Goal: Book appointment/travel/reservation

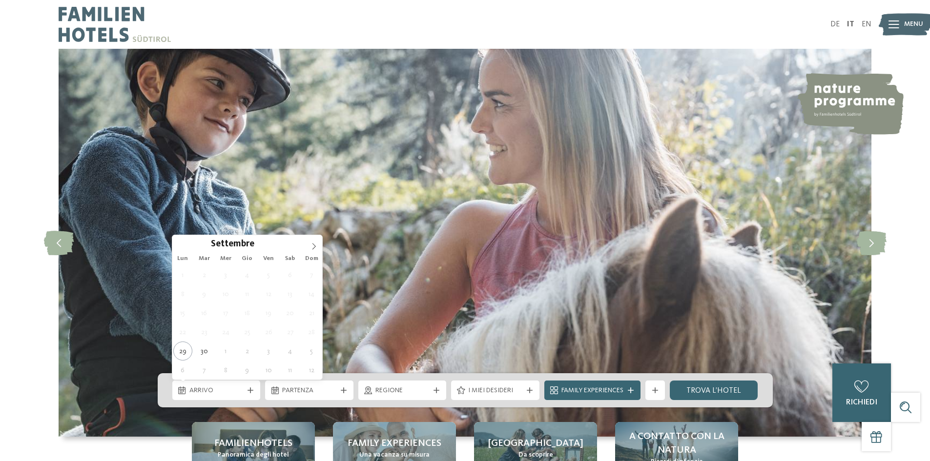
click at [239, 382] on div "Arrivo" at bounding box center [216, 391] width 88 height 20
click at [314, 249] on icon at bounding box center [313, 246] width 7 height 7
type input "****"
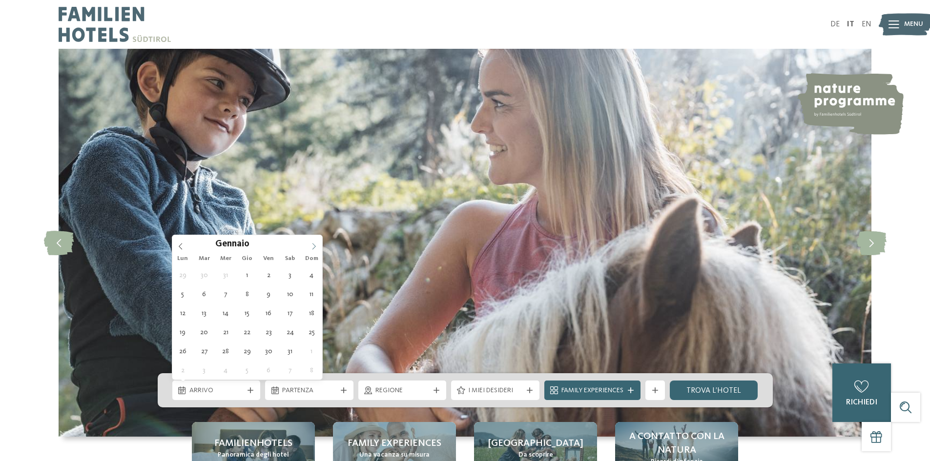
click at [314, 249] on icon at bounding box center [313, 246] width 7 height 7
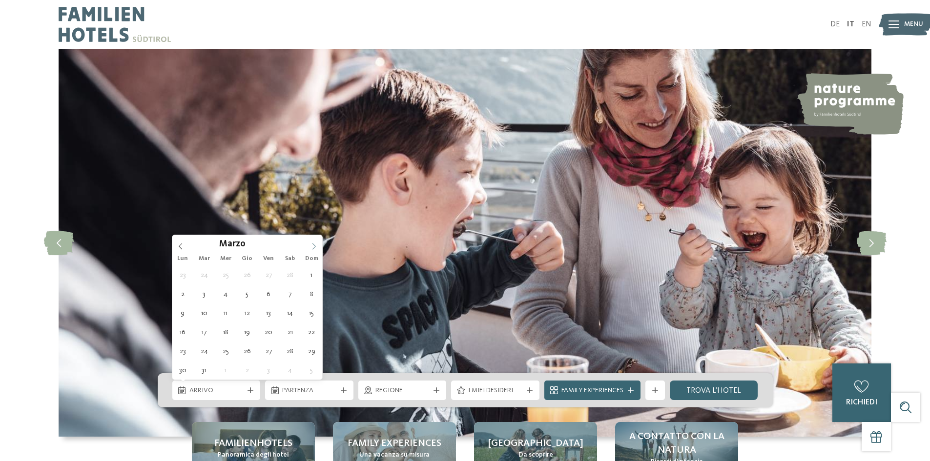
click at [314, 249] on icon at bounding box center [313, 246] width 7 height 7
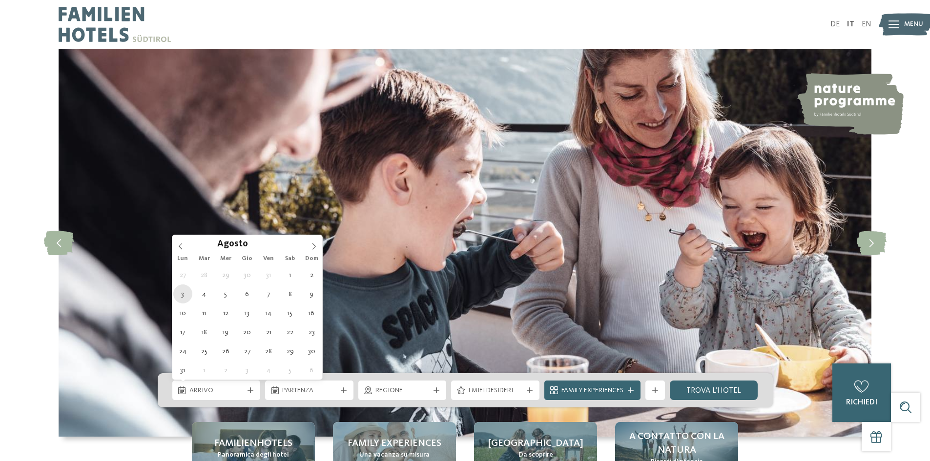
type div "[DATE]"
type input "****"
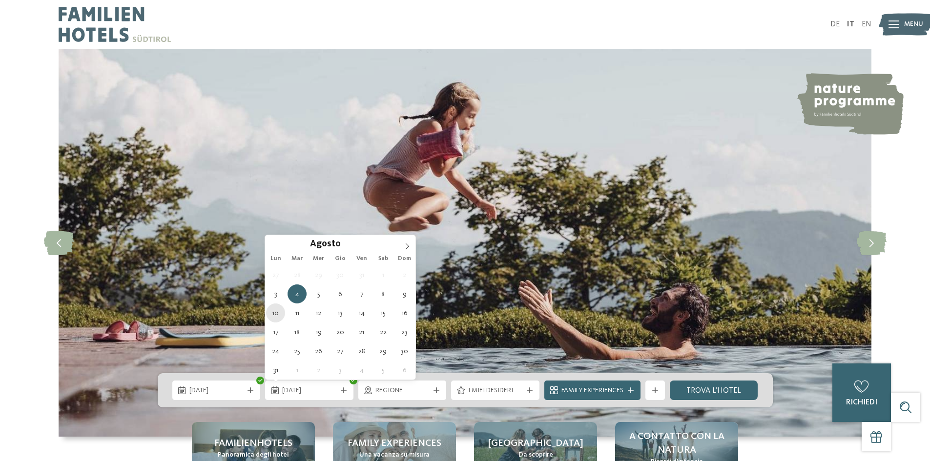
type div "[DATE]"
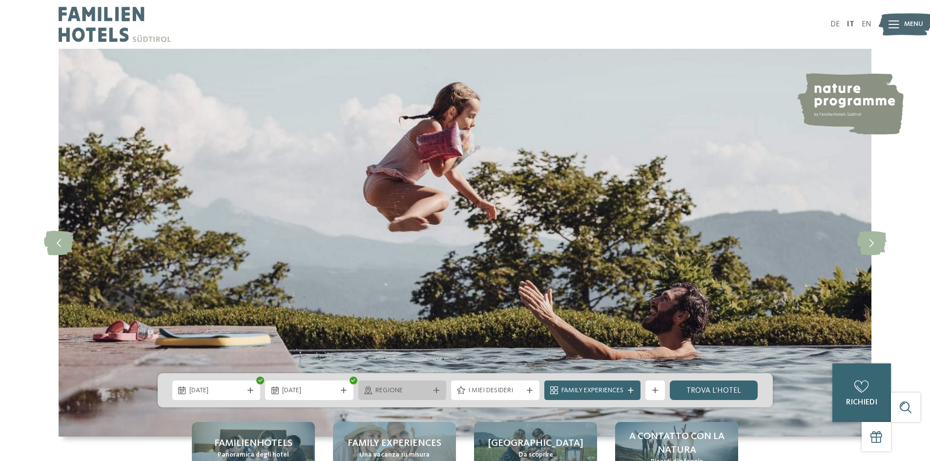
click at [428, 393] on div "Regione" at bounding box center [402, 391] width 88 height 20
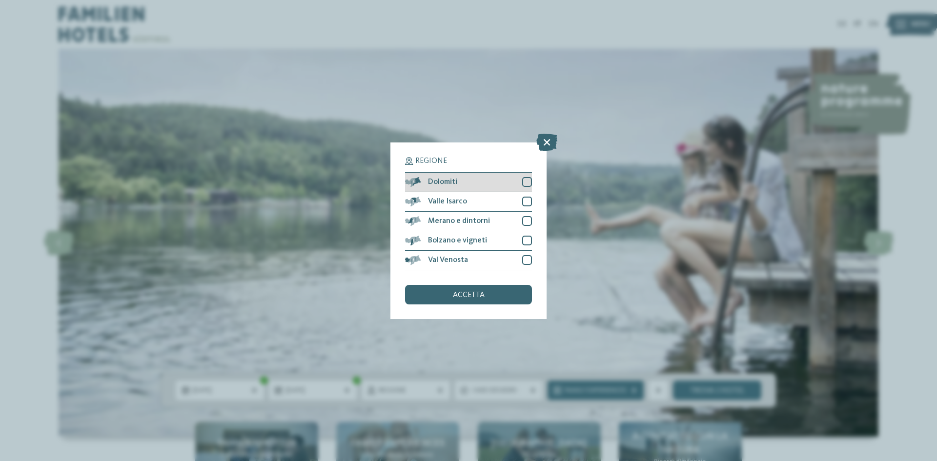
click at [531, 178] on div at bounding box center [527, 182] width 10 height 10
click at [503, 293] on div "accetta" at bounding box center [468, 295] width 127 height 20
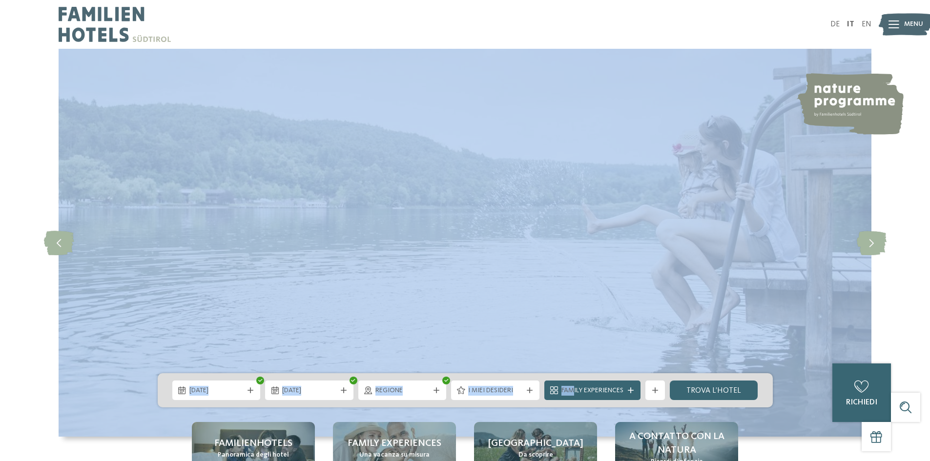
drag, startPoint x: 573, startPoint y: 386, endPoint x: 440, endPoint y: 355, distance: 135.8
click at [438, 356] on div "slide 4 of 5" at bounding box center [465, 243] width 930 height 388
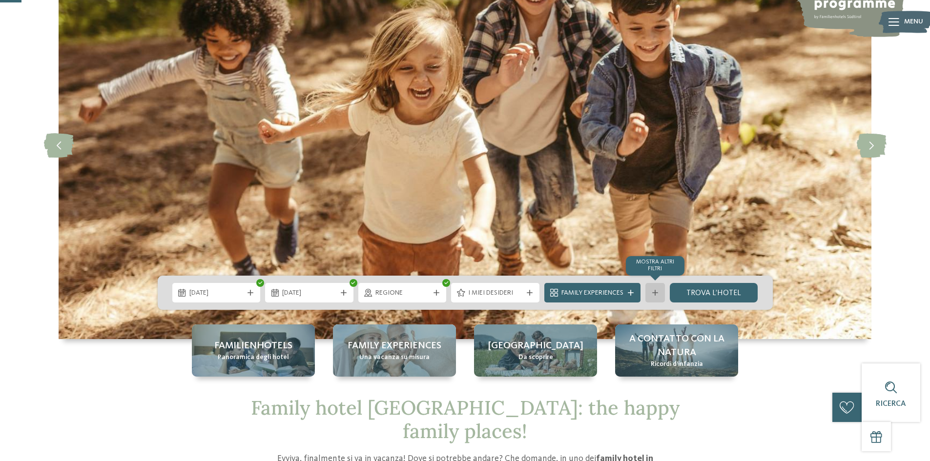
click at [655, 295] on icon at bounding box center [655, 293] width 6 height 6
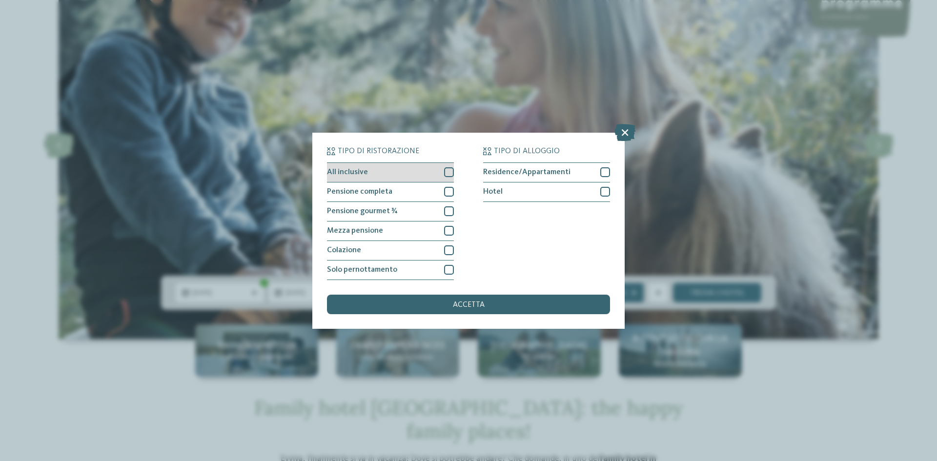
click at [446, 169] on div at bounding box center [449, 172] width 10 height 10
drag, startPoint x: 609, startPoint y: 168, endPoint x: 567, endPoint y: 216, distance: 63.7
click at [608, 168] on div at bounding box center [605, 172] width 10 height 10
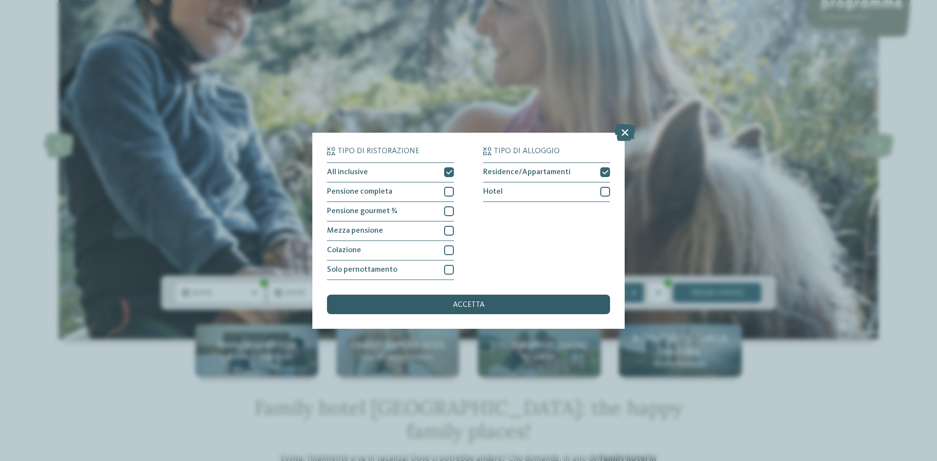
click at [512, 310] on div "accetta" at bounding box center [468, 305] width 283 height 20
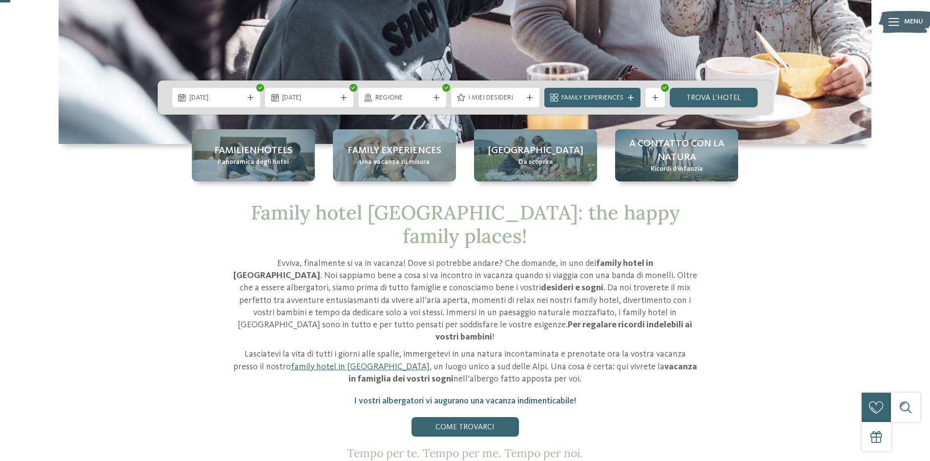
scroll to position [49, 0]
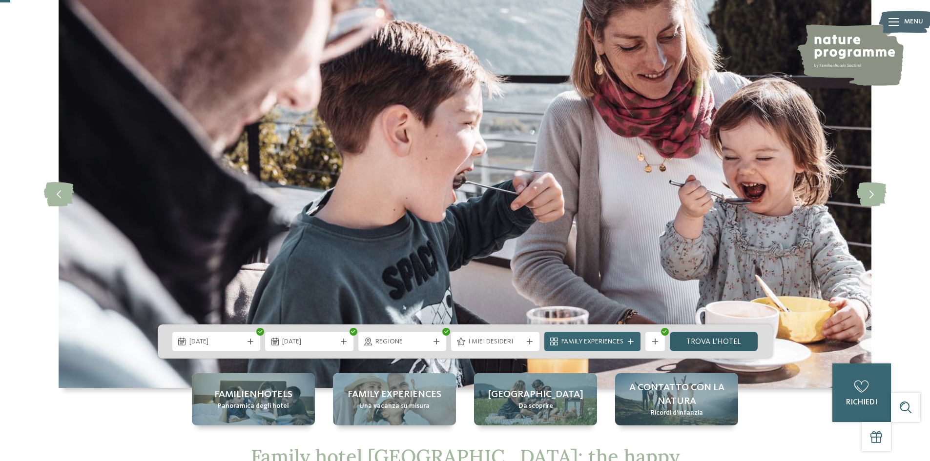
click at [710, 346] on link "trova l’hotel" at bounding box center [714, 342] width 88 height 20
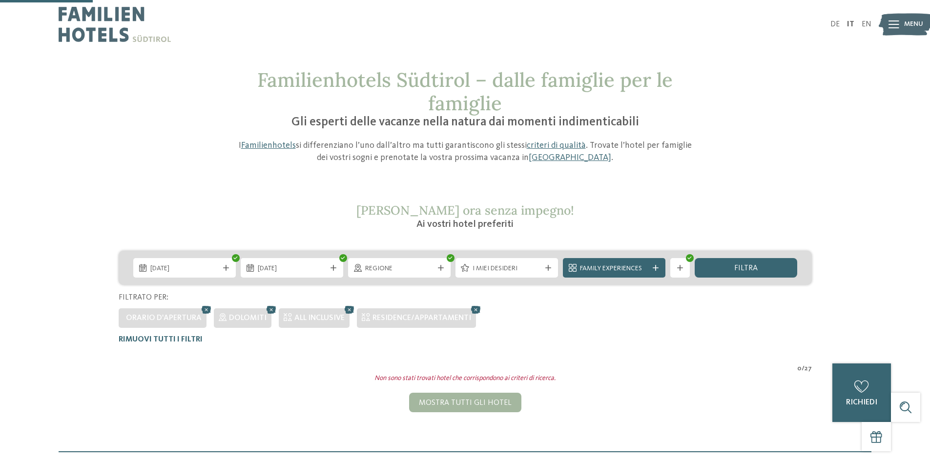
scroll to position [52, 0]
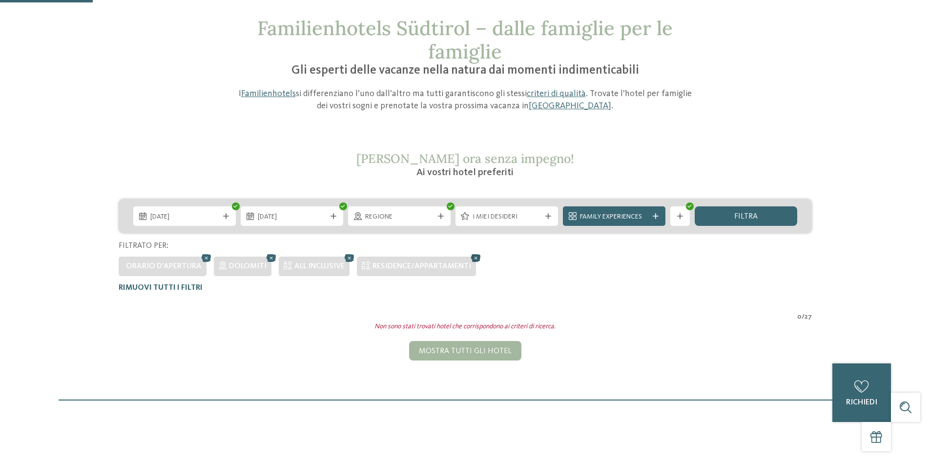
click at [476, 256] on icon at bounding box center [476, 258] width 15 height 13
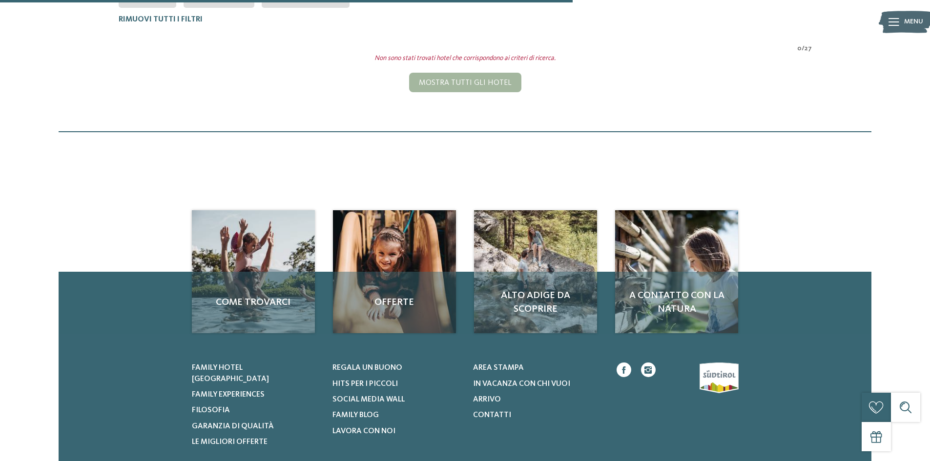
scroll to position [174, 0]
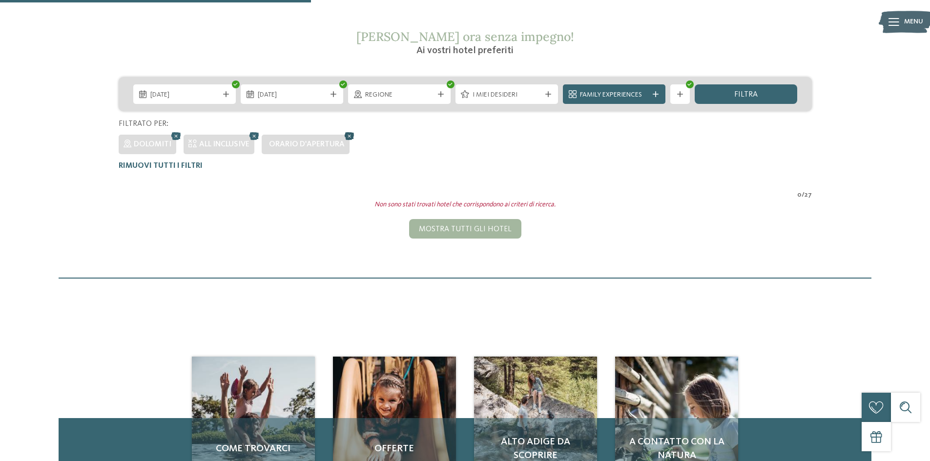
click at [349, 134] on icon at bounding box center [349, 136] width 15 height 13
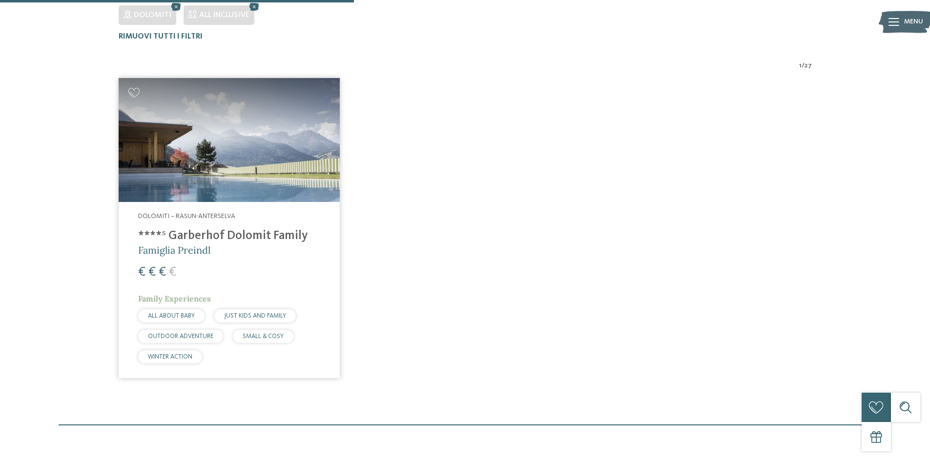
scroll to position [320, 0]
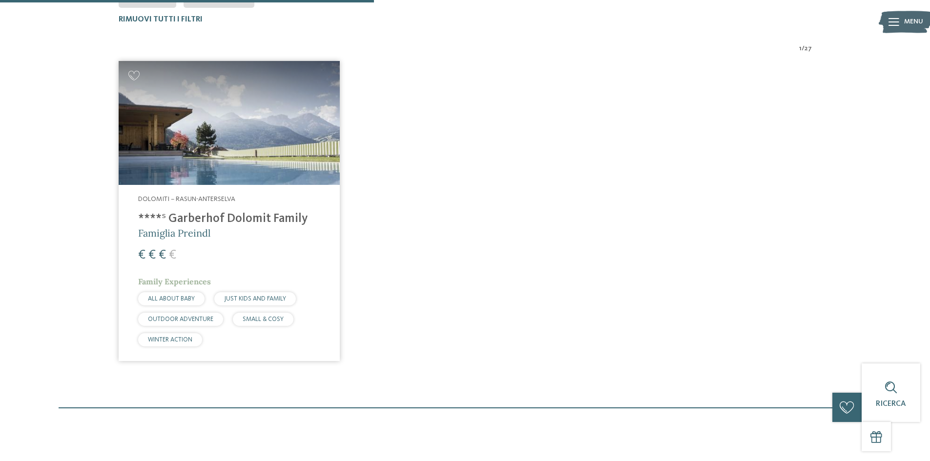
click at [221, 134] on img at bounding box center [229, 123] width 221 height 124
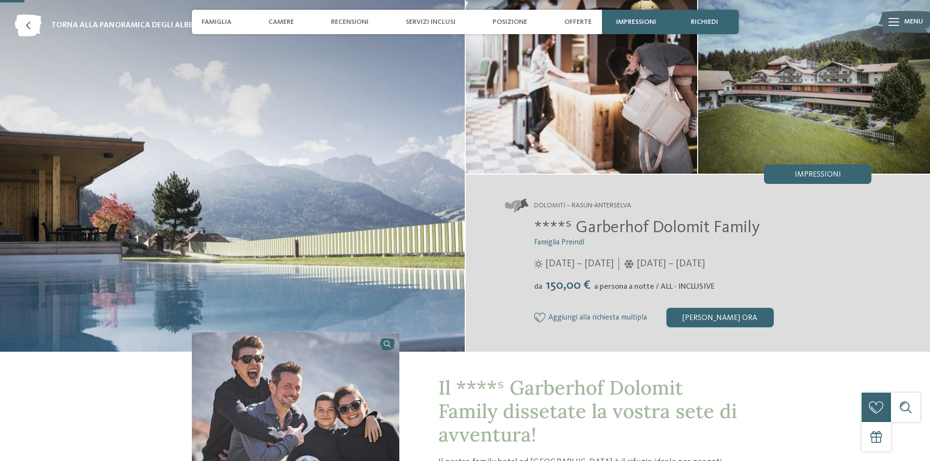
scroll to position [98, 0]
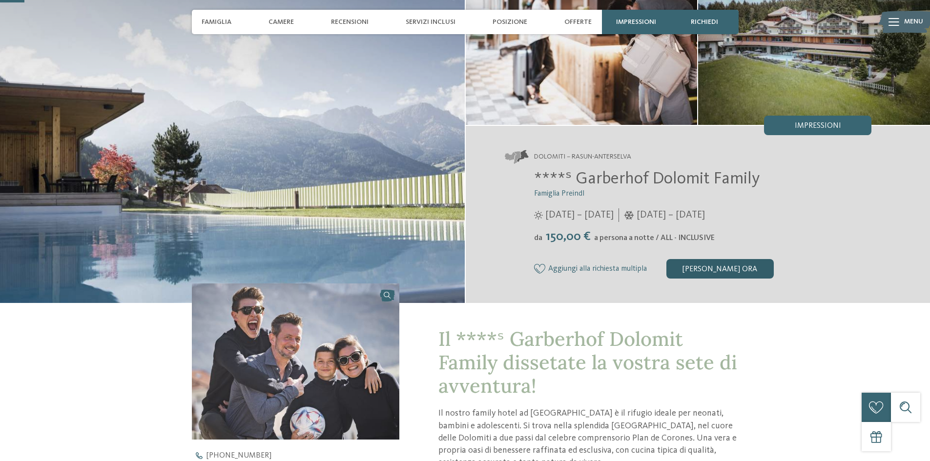
click at [739, 266] on div "[PERSON_NAME] ora" at bounding box center [719, 269] width 107 height 20
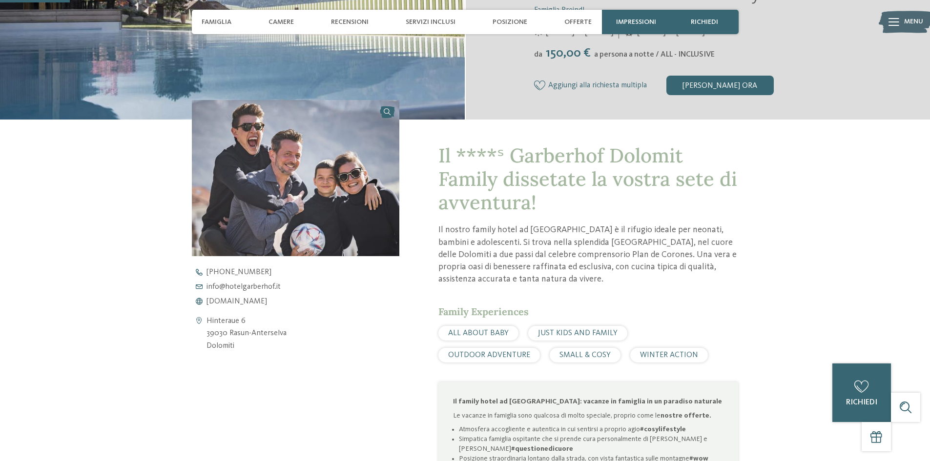
scroll to position [135, 0]
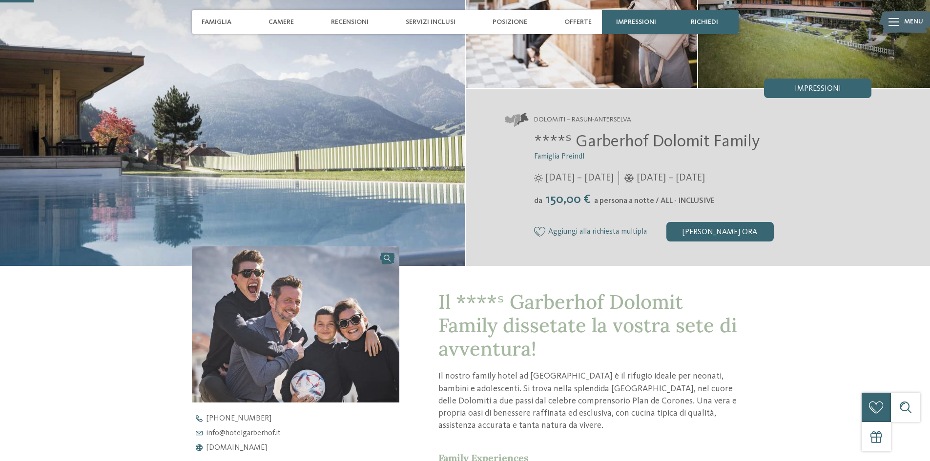
drag, startPoint x: 640, startPoint y: 202, endPoint x: 559, endPoint y: 189, distance: 81.5
click at [555, 189] on div "****ˢ Garberhof Dolomit Family Famiglia Preindl 07/06/2025 – 07/11/2025 da" at bounding box center [688, 187] width 367 height 110
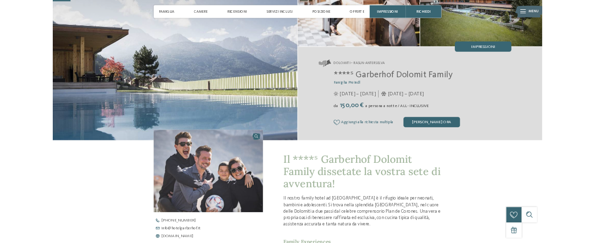
scroll to position [0, 0]
